Goal: Transaction & Acquisition: Purchase product/service

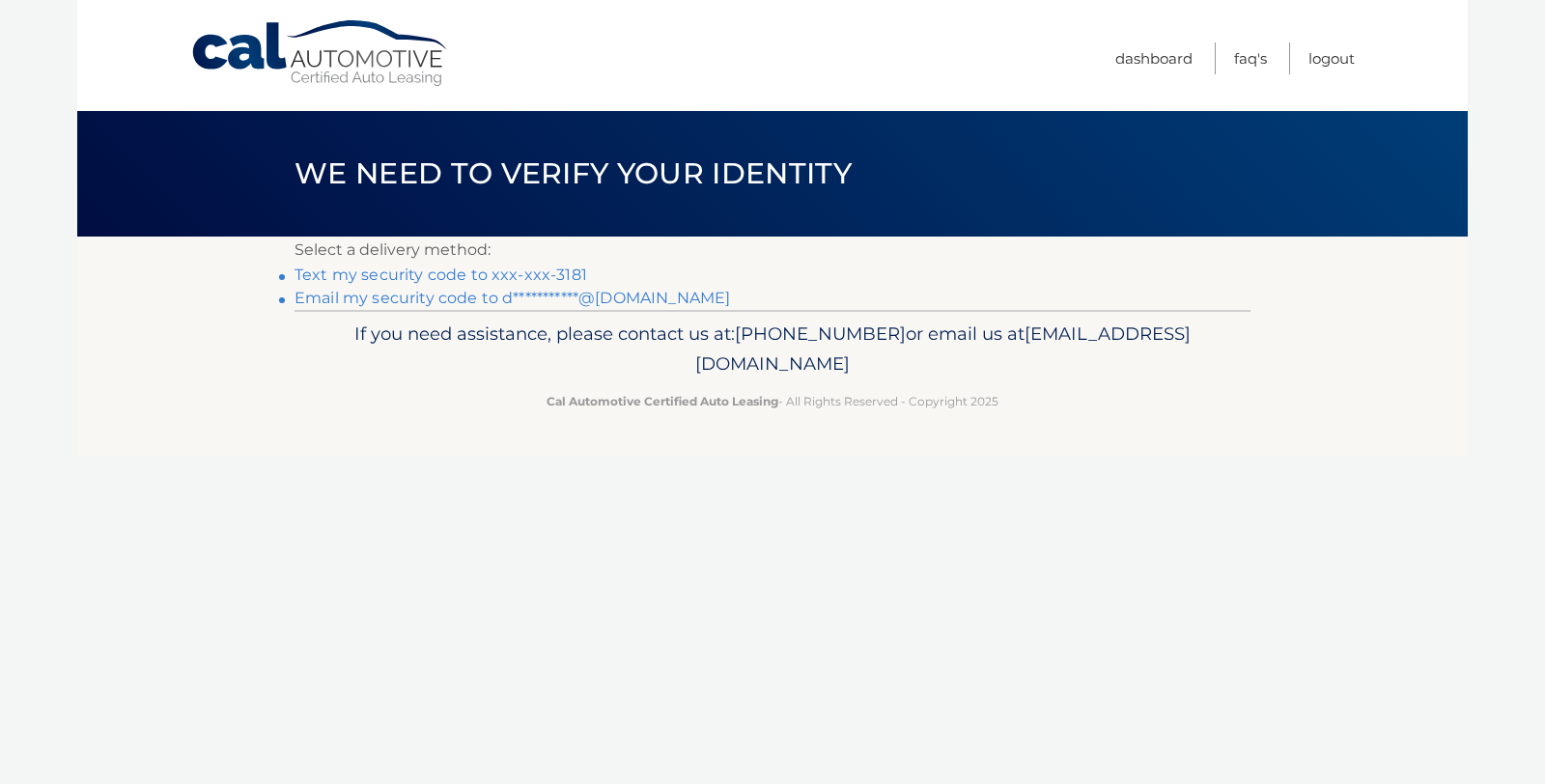
click at [540, 274] on link "Text my security code to xxx-xxx-3181" at bounding box center [440, 274] width 292 height 18
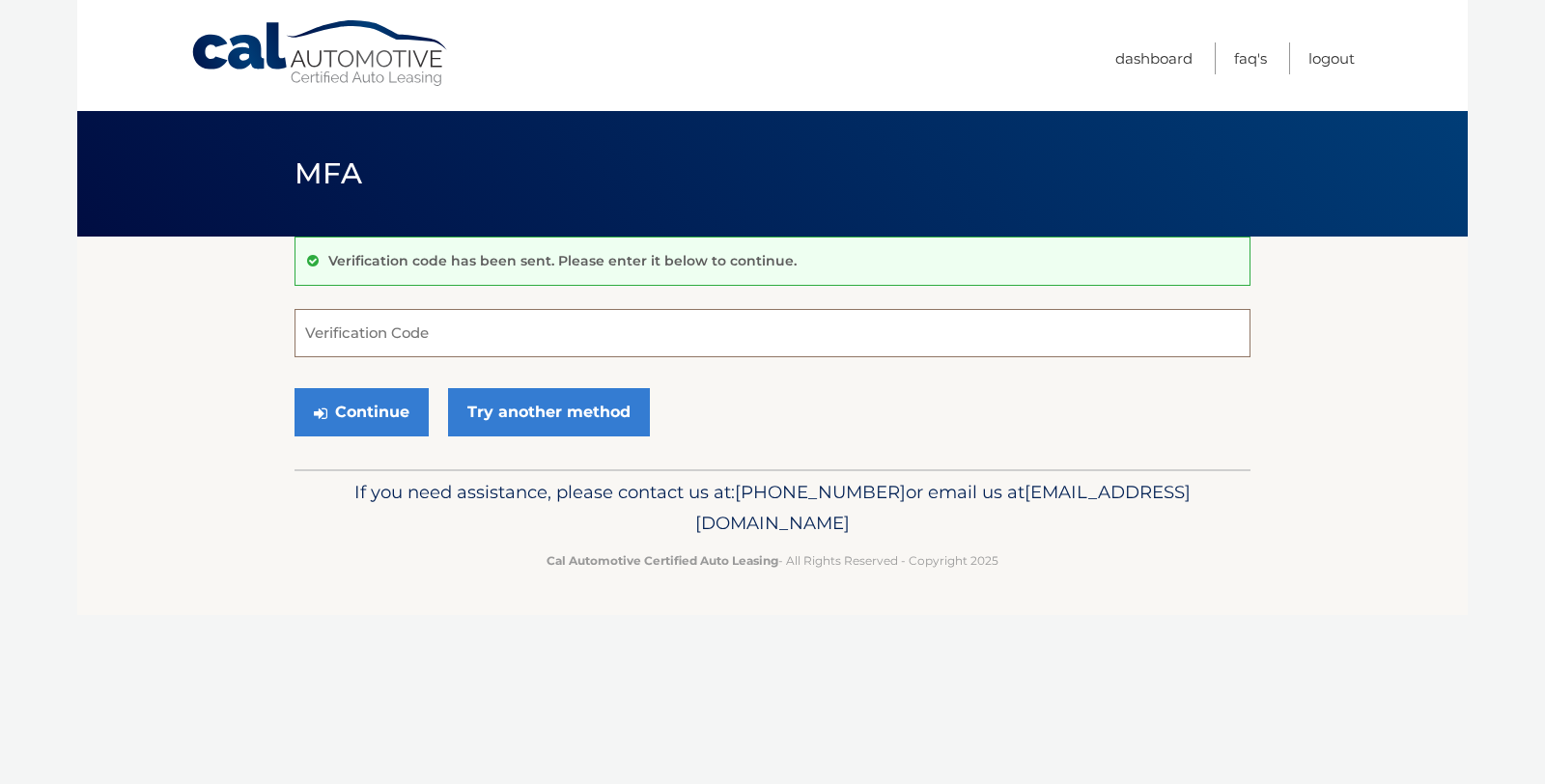
click at [408, 320] on input "Verification Code" at bounding box center [772, 333] width 955 height 48
type input "085178"
click at [348, 404] on button "Continue" at bounding box center [361, 412] width 135 height 48
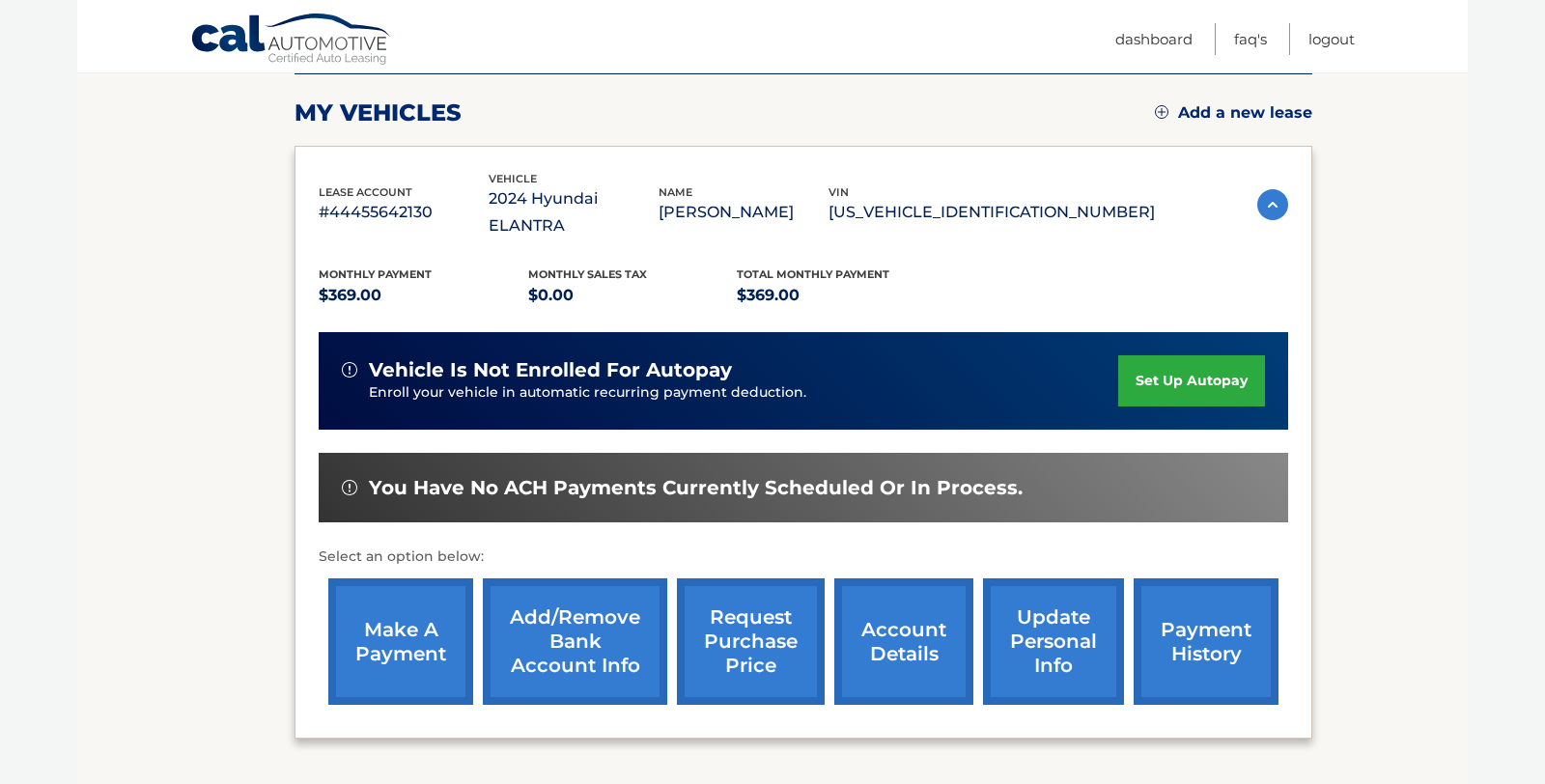
scroll to position [261, 0]
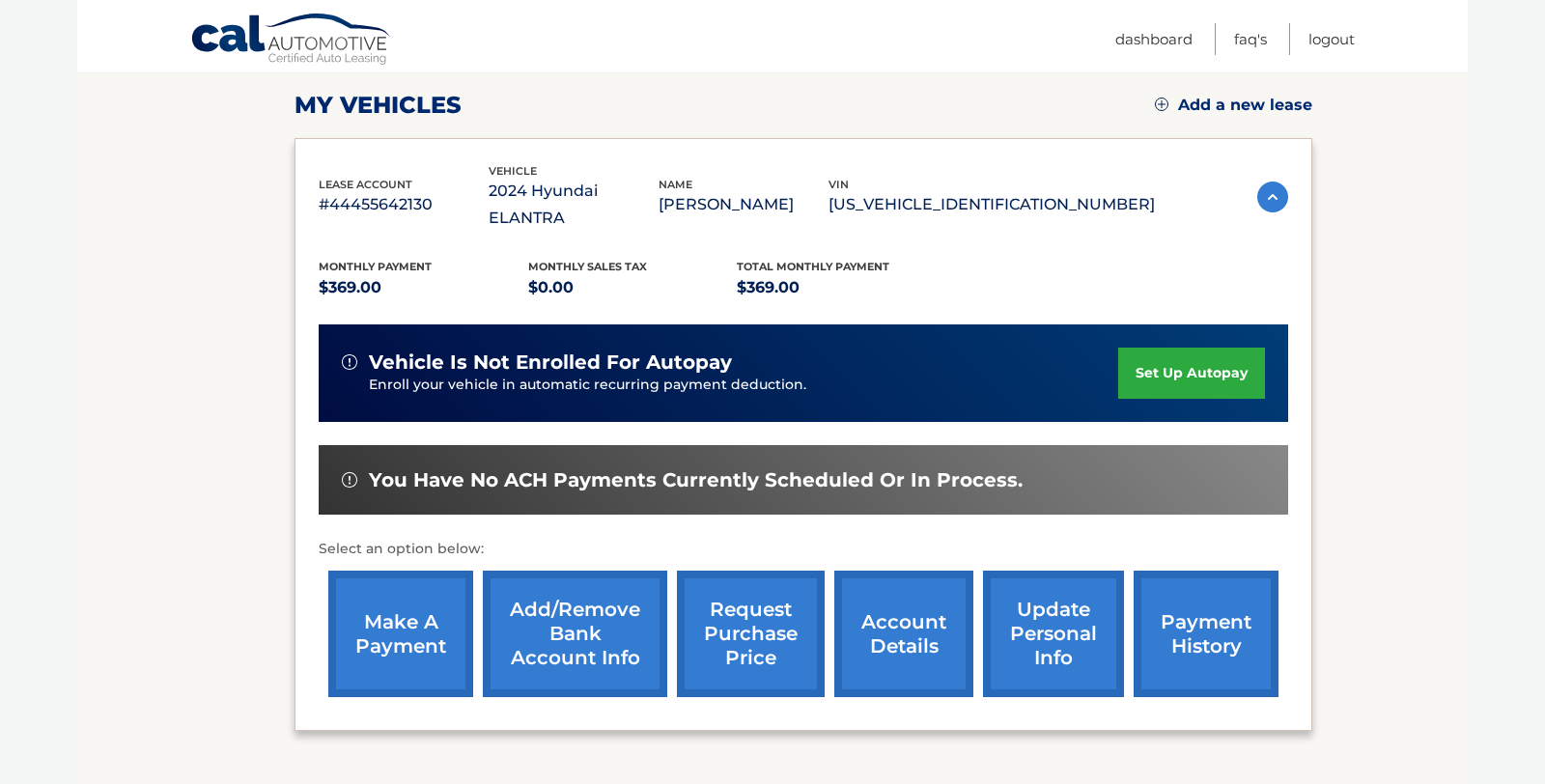
click at [399, 604] on link "make a payment" at bounding box center [401, 633] width 145 height 127
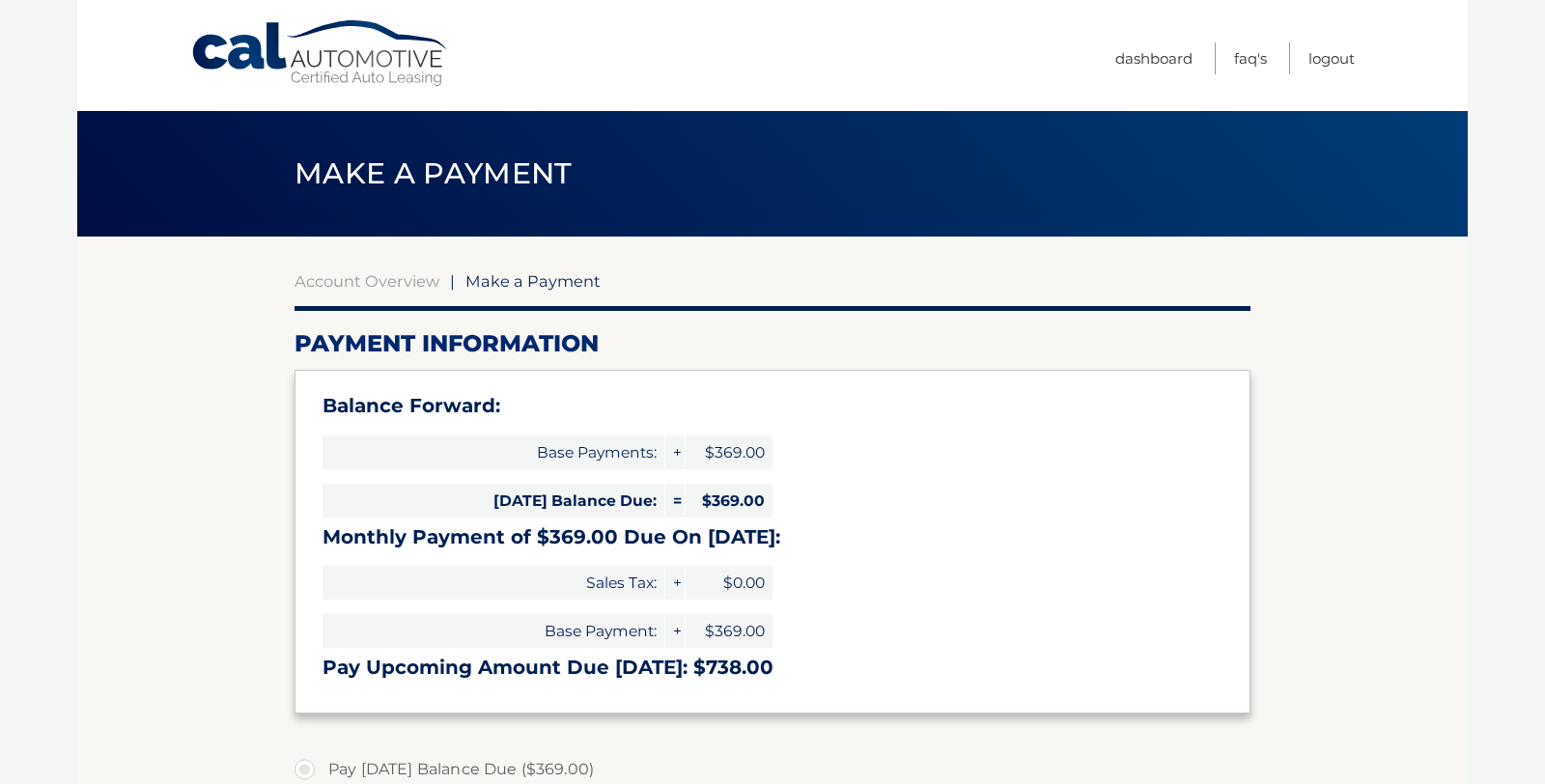
select select "NDMwYTRjOTgtMGJiYy00NDI4LTk2MmMtOGFhYTNhOGZhMjJj"
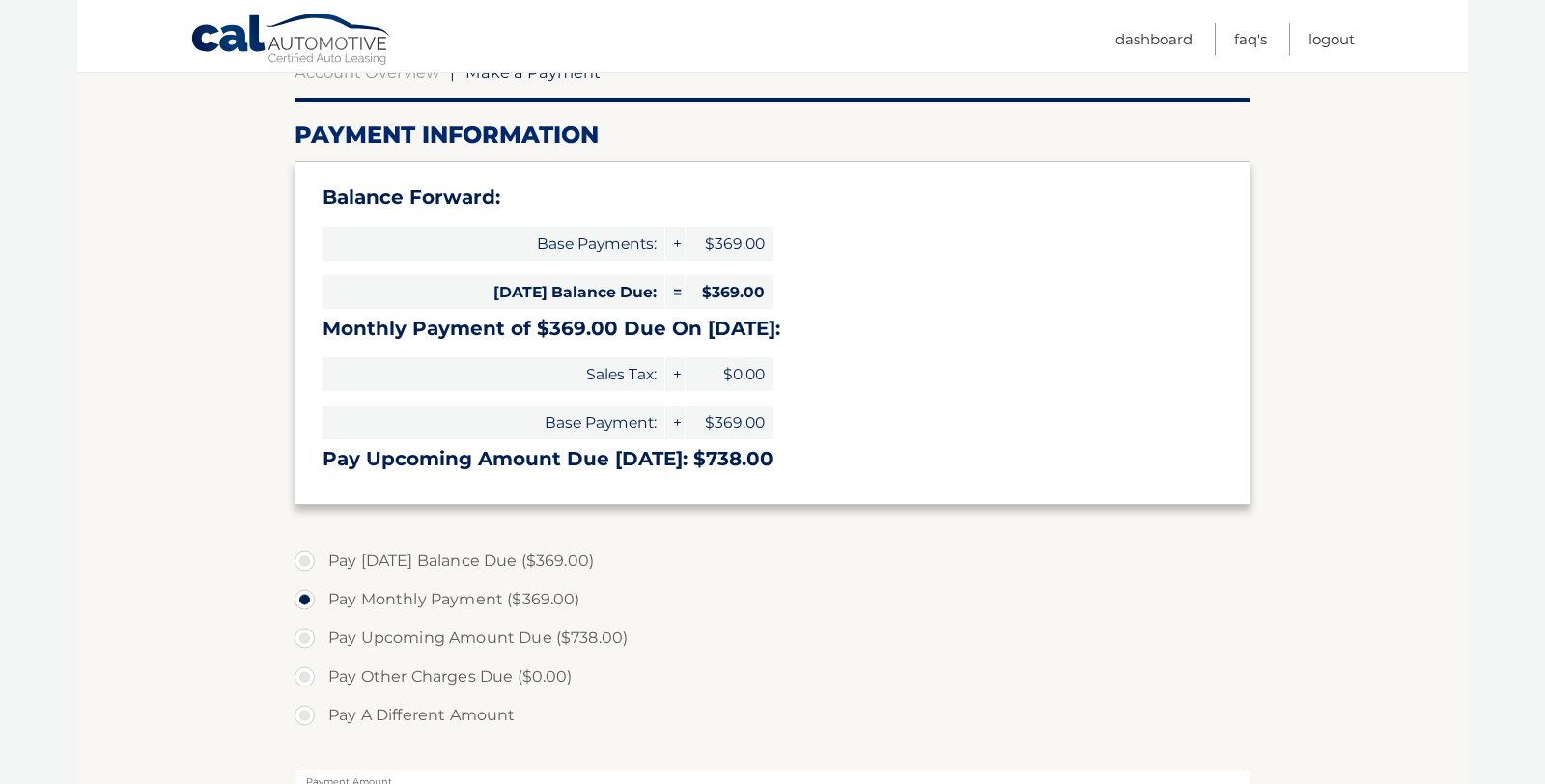
scroll to position [211, 0]
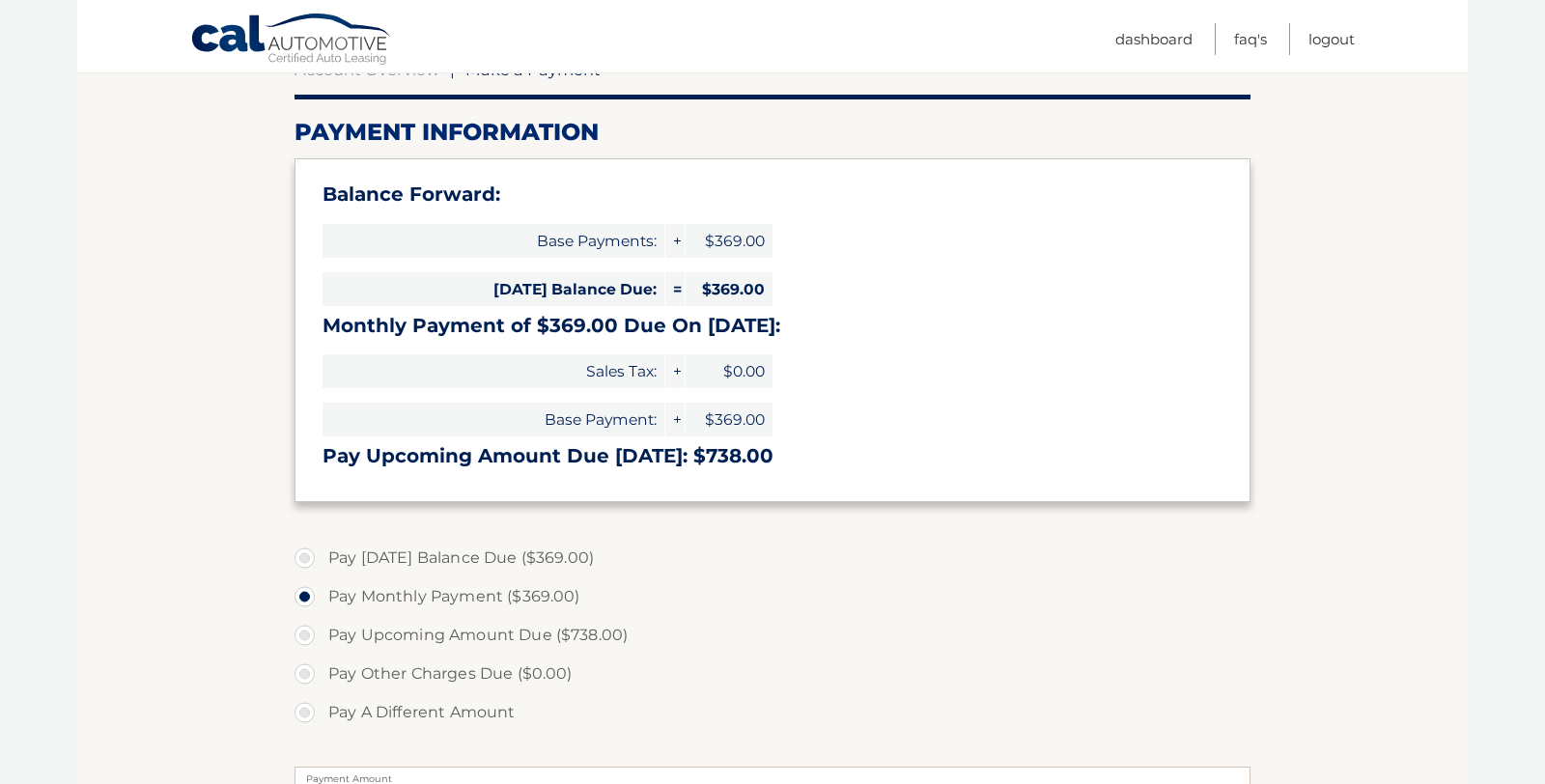
click at [310, 554] on label "Pay [DATE] Balance Due ($369.00)" at bounding box center [772, 558] width 955 height 39
click at [310, 554] on input "Pay [DATE] Balance Due ($369.00)" at bounding box center [312, 554] width 19 height 31
radio input "true"
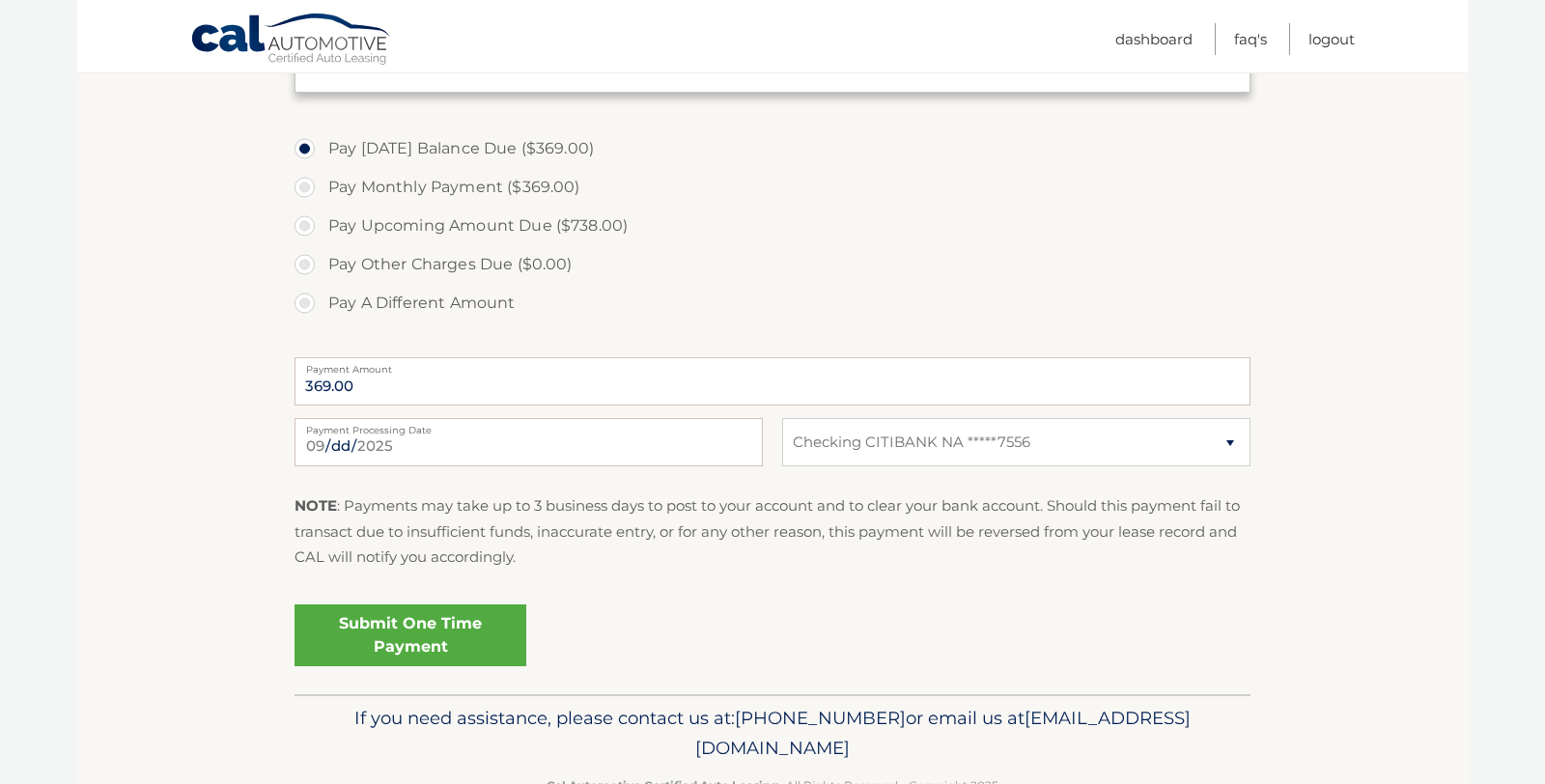
scroll to position [617, 0]
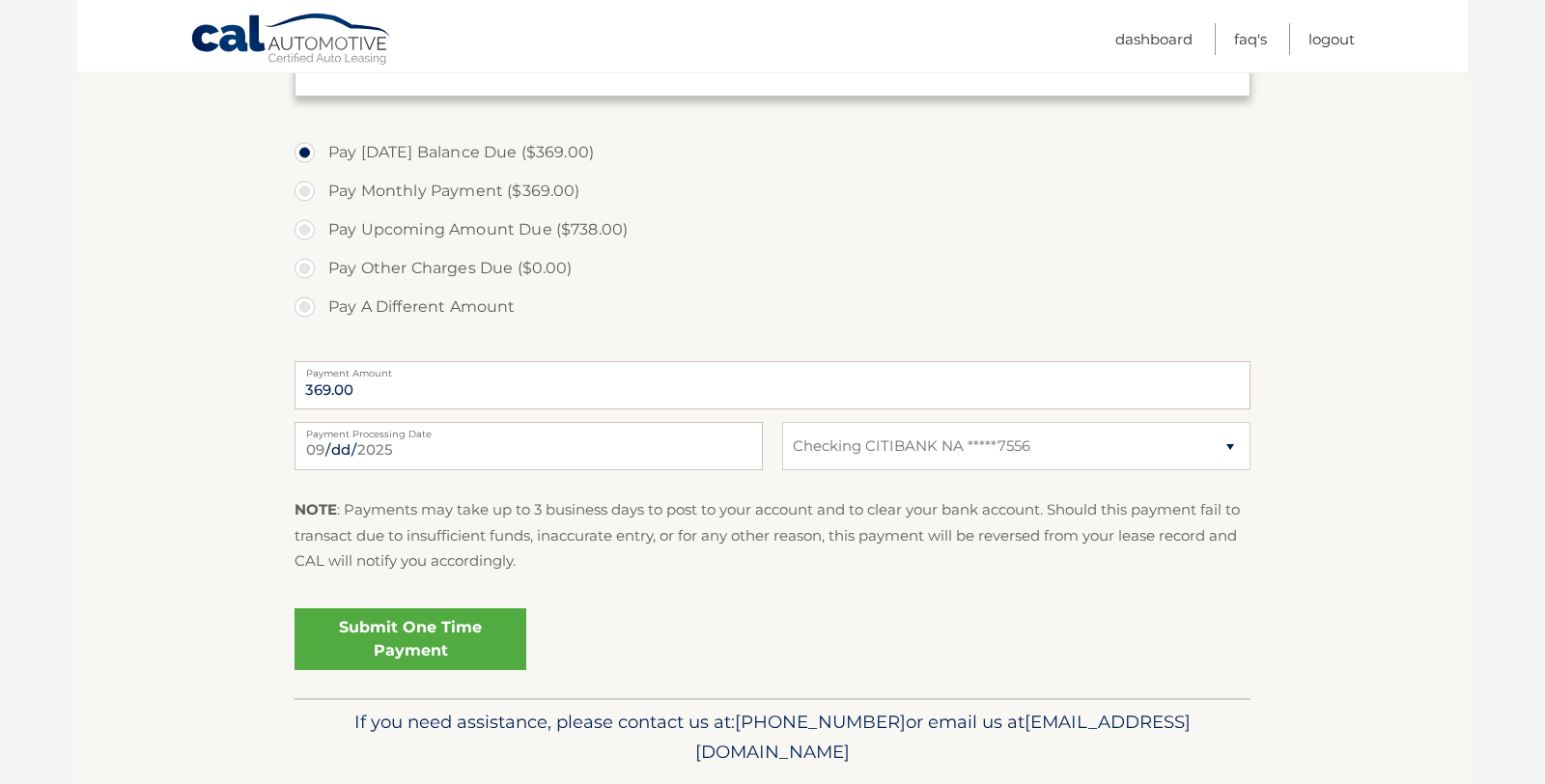
click at [474, 624] on link "Submit One Time Payment" at bounding box center [409, 639] width 231 height 62
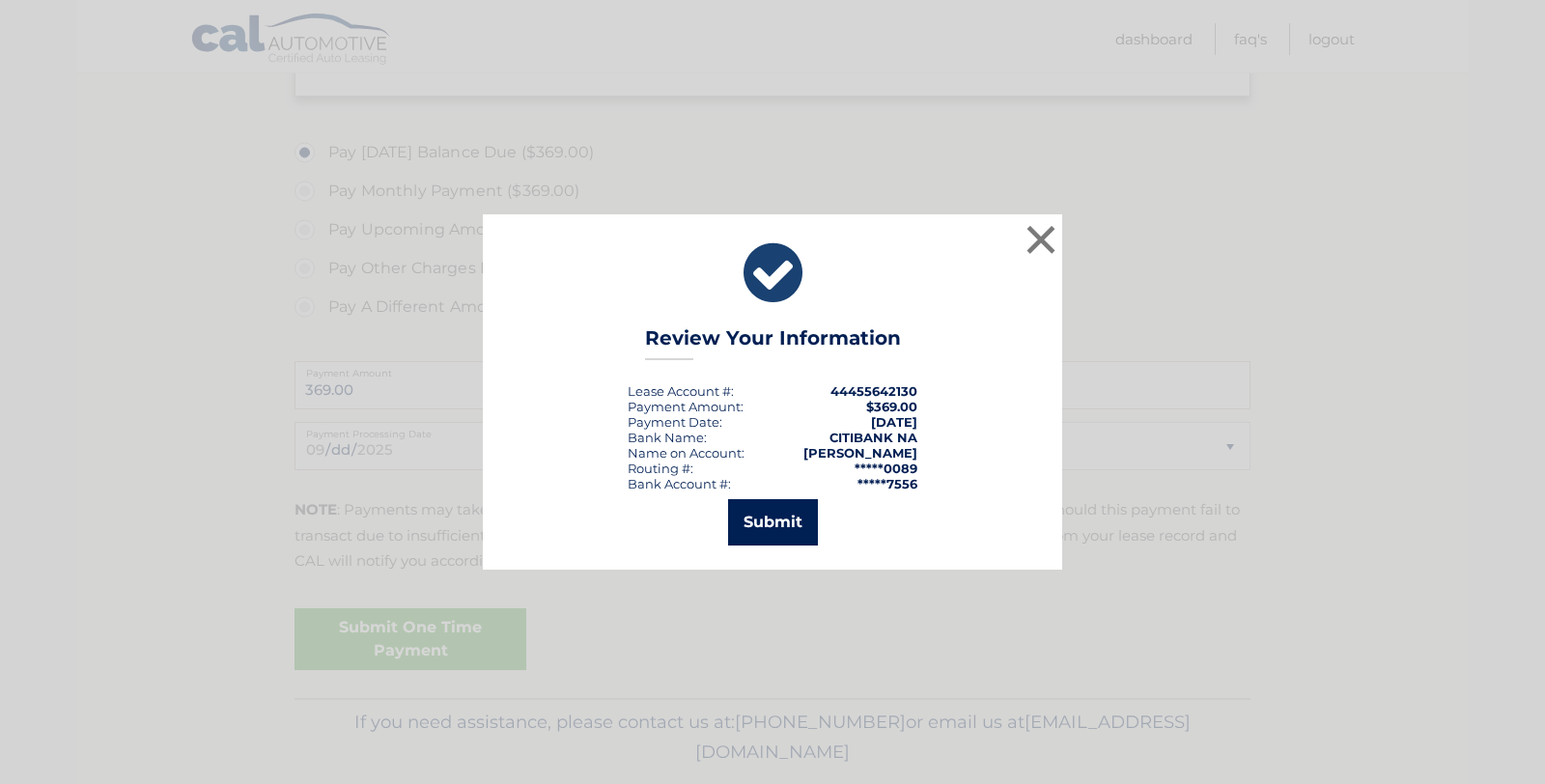
click at [783, 506] on button "Submit" at bounding box center [772, 523] width 90 height 46
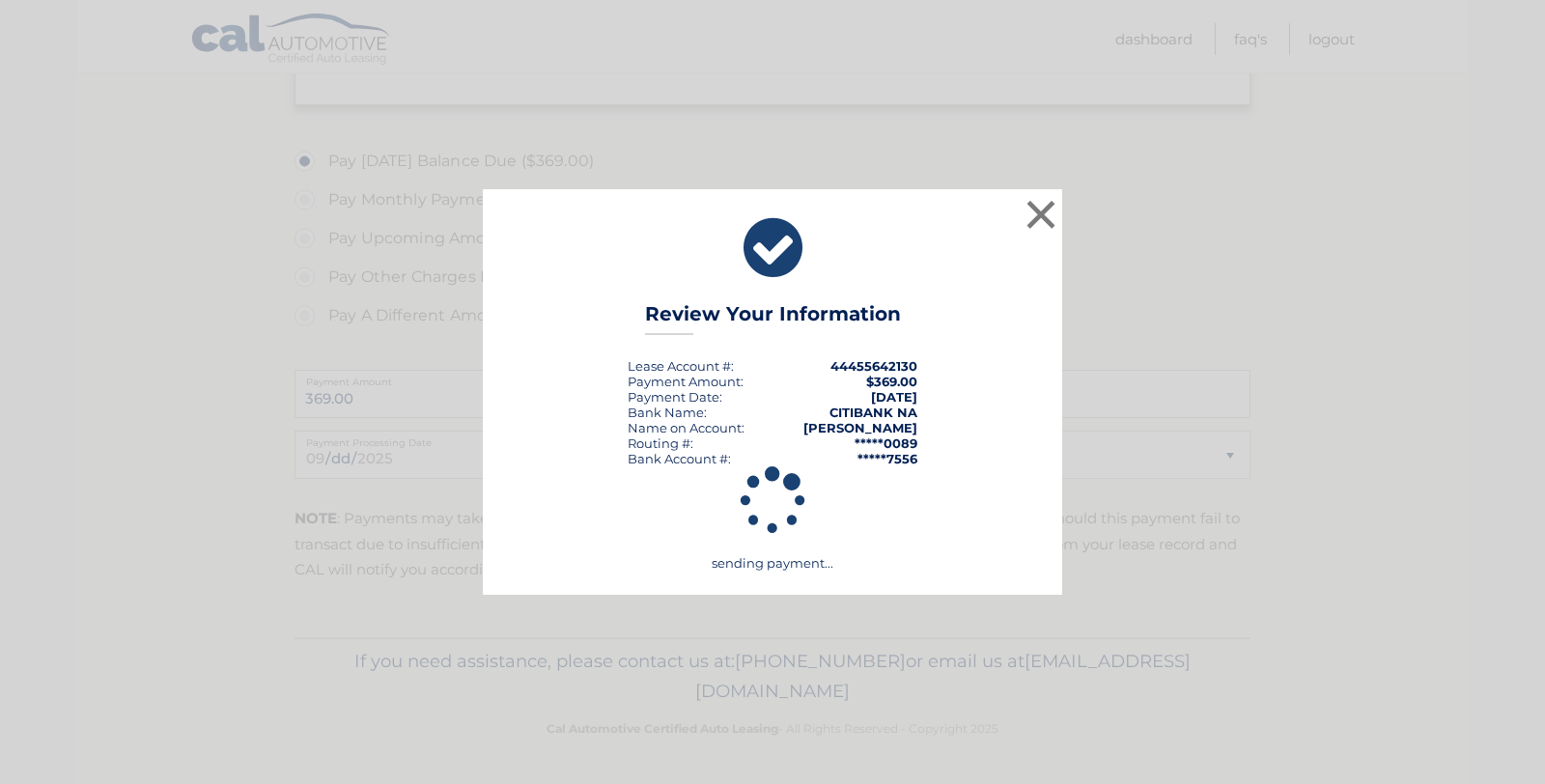
scroll to position [608, 0]
